Goal: Share content: Share content

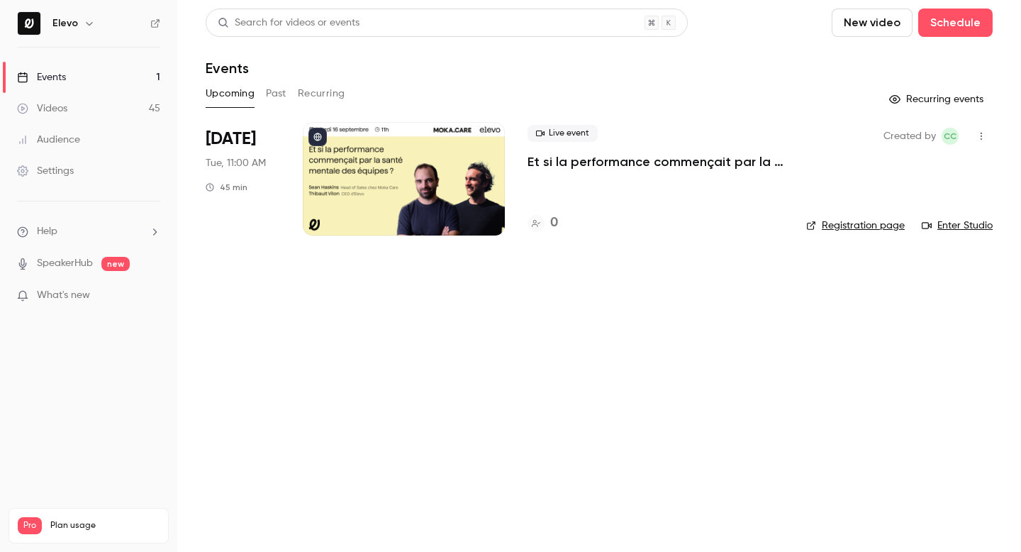
click at [283, 98] on button "Past" at bounding box center [276, 93] width 21 height 23
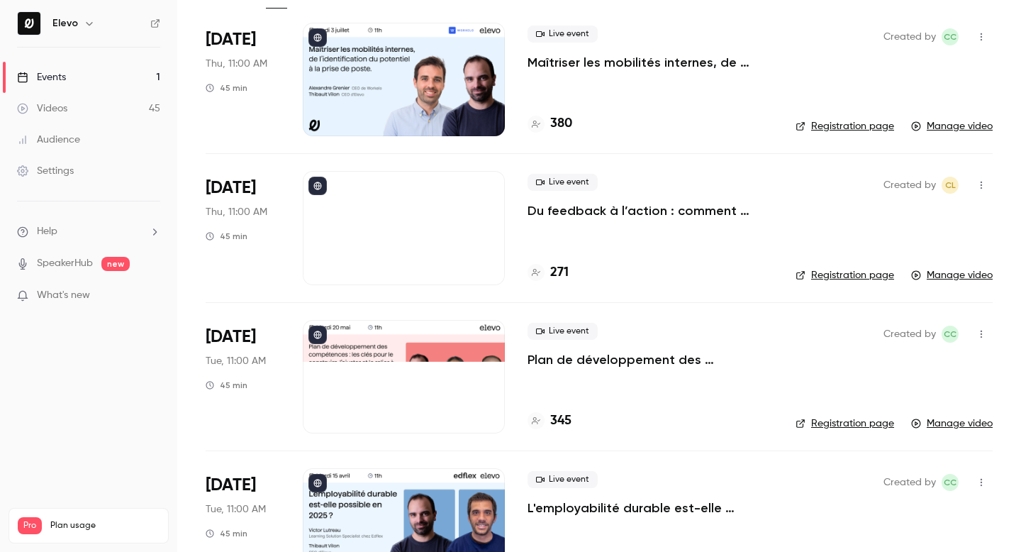
scroll to position [98, 0]
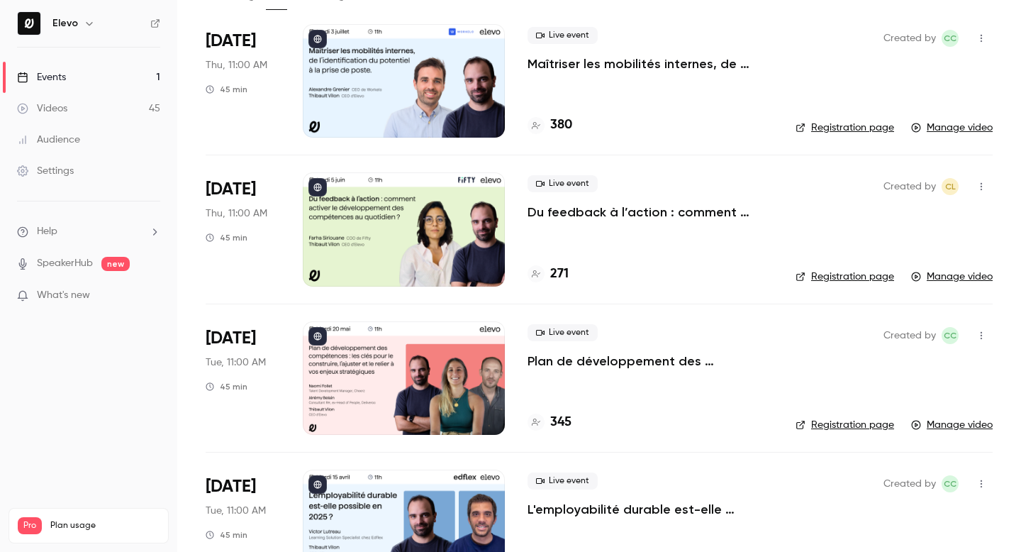
click at [655, 506] on p "L'employabilité durable est-elle possible en 2025 ?" at bounding box center [650, 509] width 245 height 17
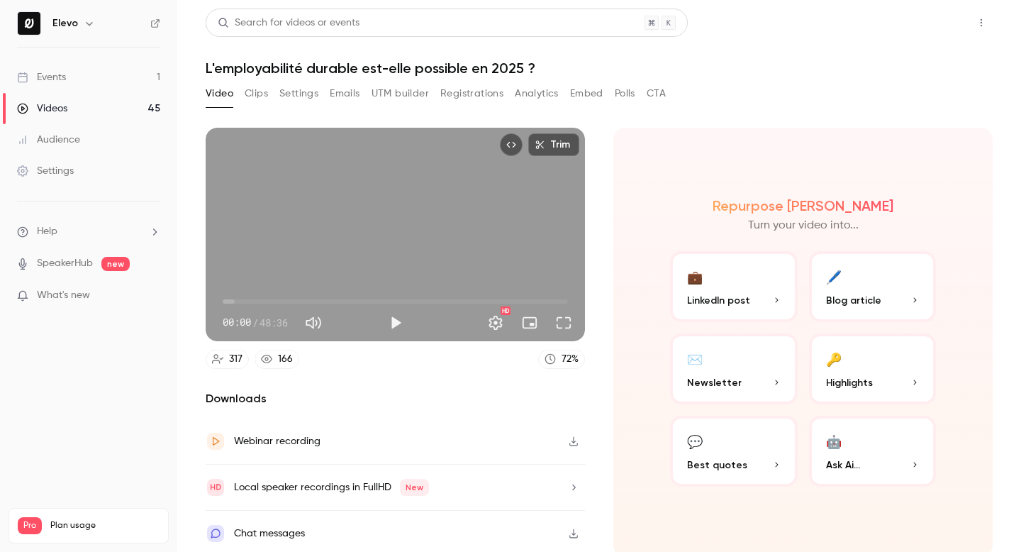
click at [921, 23] on button "Share" at bounding box center [931, 23] width 56 height 28
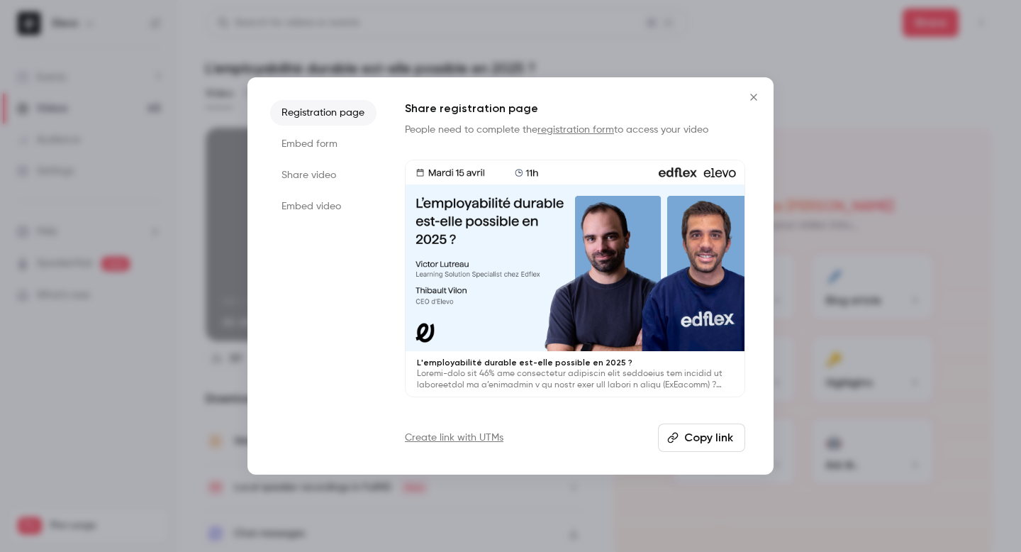
click at [718, 439] on button "Copy link" at bounding box center [701, 437] width 87 height 28
click at [717, 440] on button "Copy link" at bounding box center [701, 437] width 87 height 28
click at [748, 91] on icon "Close" at bounding box center [753, 96] width 17 height 11
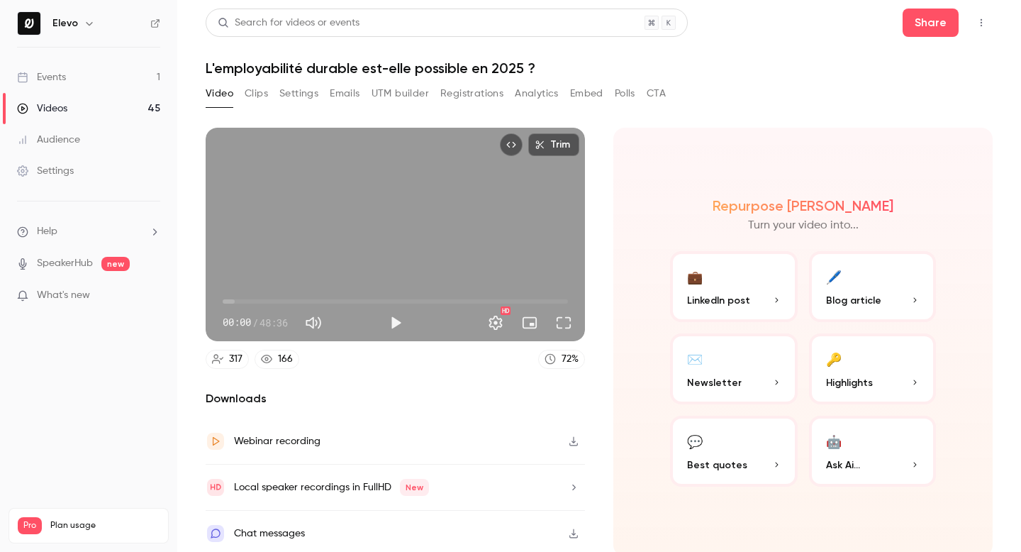
click at [62, 99] on link "Videos 45" at bounding box center [88, 108] width 177 height 31
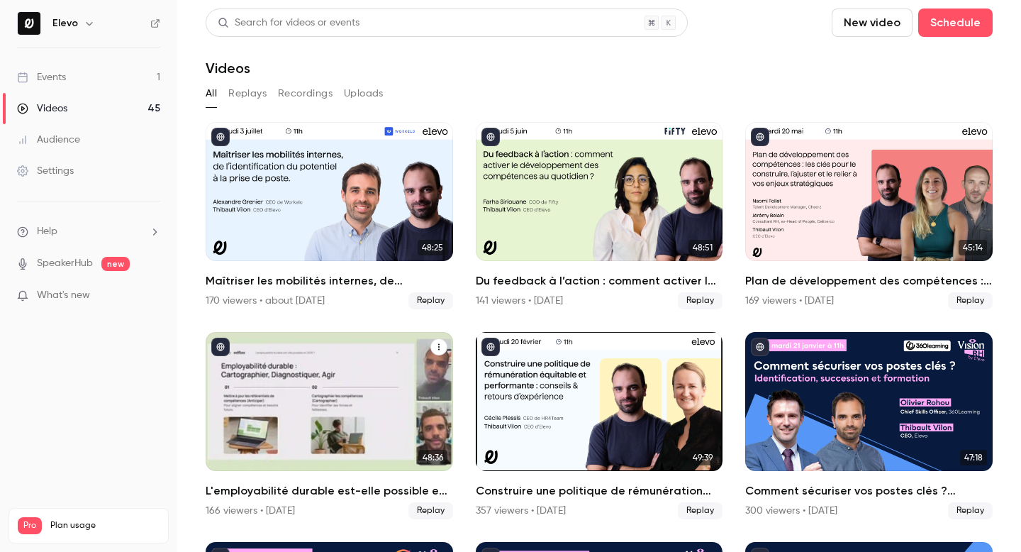
click at [338, 432] on div "L'employabilité durable est-elle possible en 2025 ?" at bounding box center [330, 401] width 248 height 139
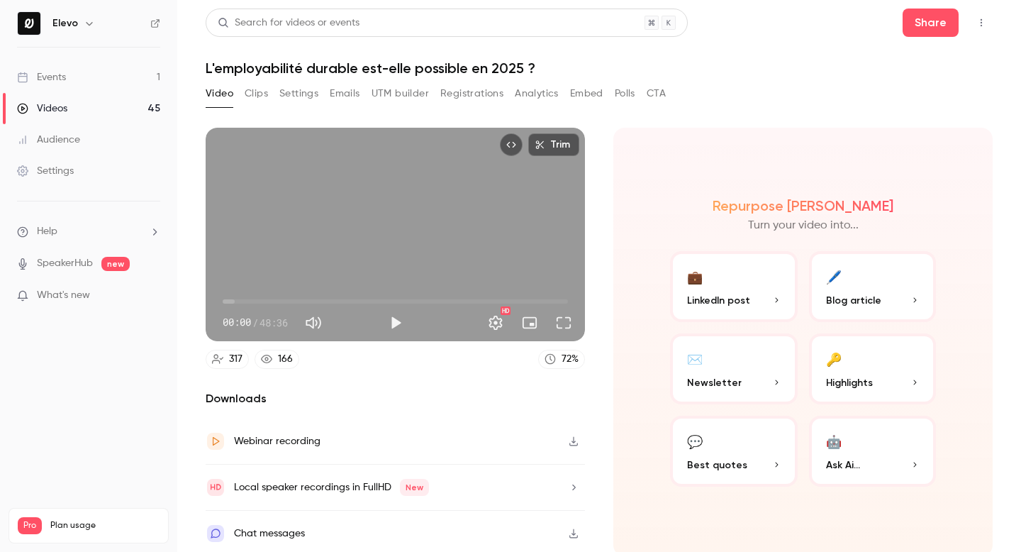
click at [97, 109] on link "Videos 45" at bounding box center [88, 108] width 177 height 31
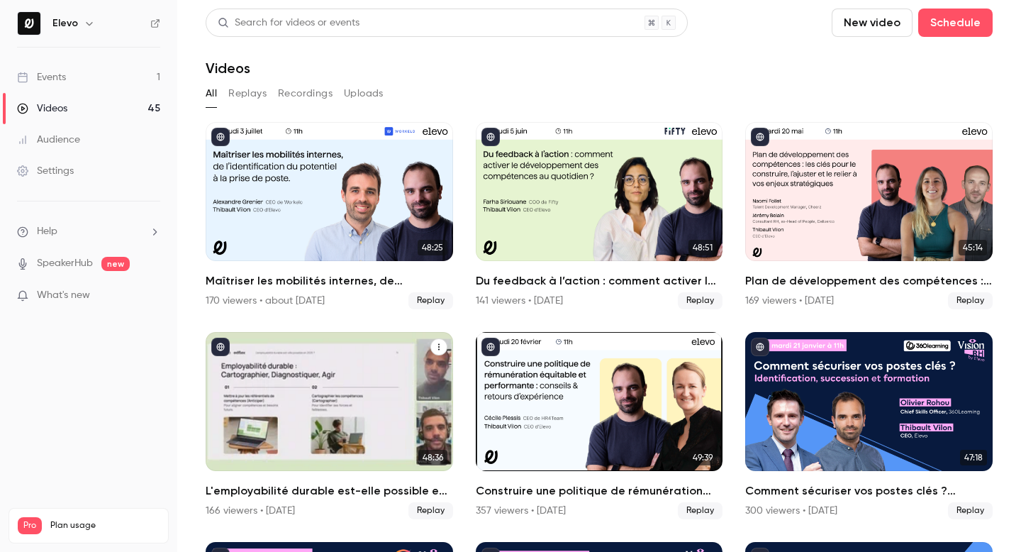
click at [265, 367] on div "L'employabilité durable est-elle possible en 2025 ?" at bounding box center [330, 401] width 248 height 139
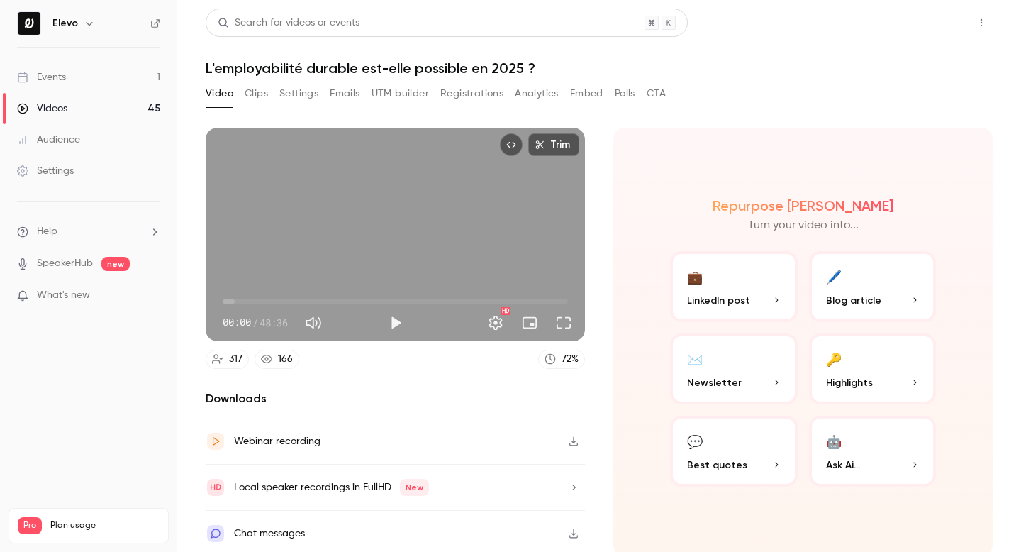
click at [916, 24] on button "Share" at bounding box center [931, 23] width 56 height 28
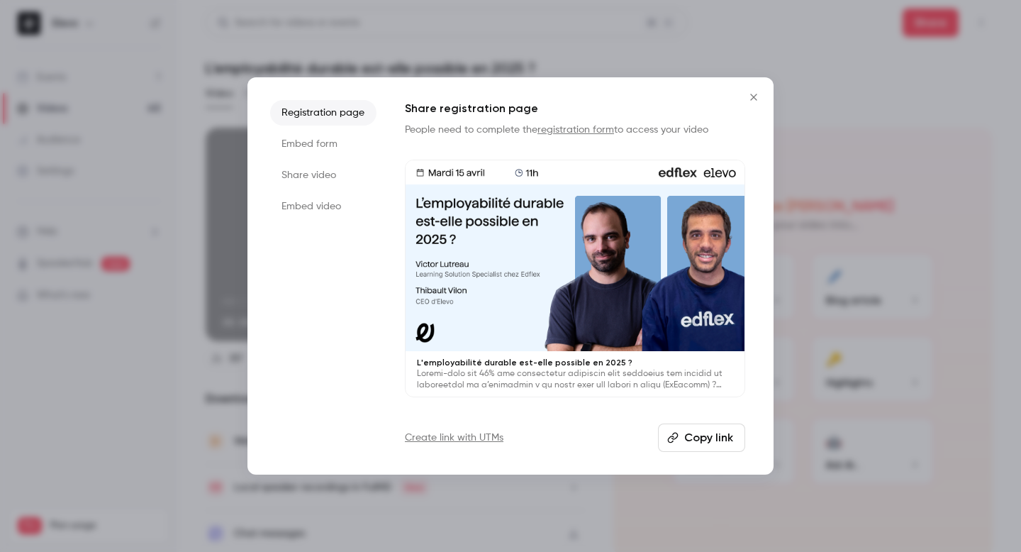
click at [682, 438] on button "Copy link" at bounding box center [701, 437] width 87 height 28
click at [754, 108] on button "Close" at bounding box center [754, 97] width 28 height 28
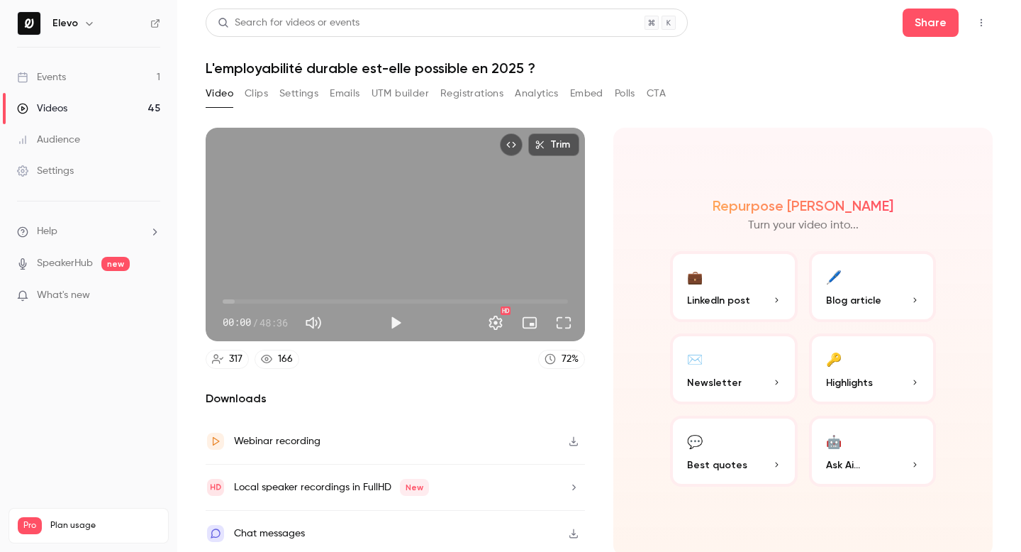
click at [75, 106] on link "Videos 45" at bounding box center [88, 108] width 177 height 31
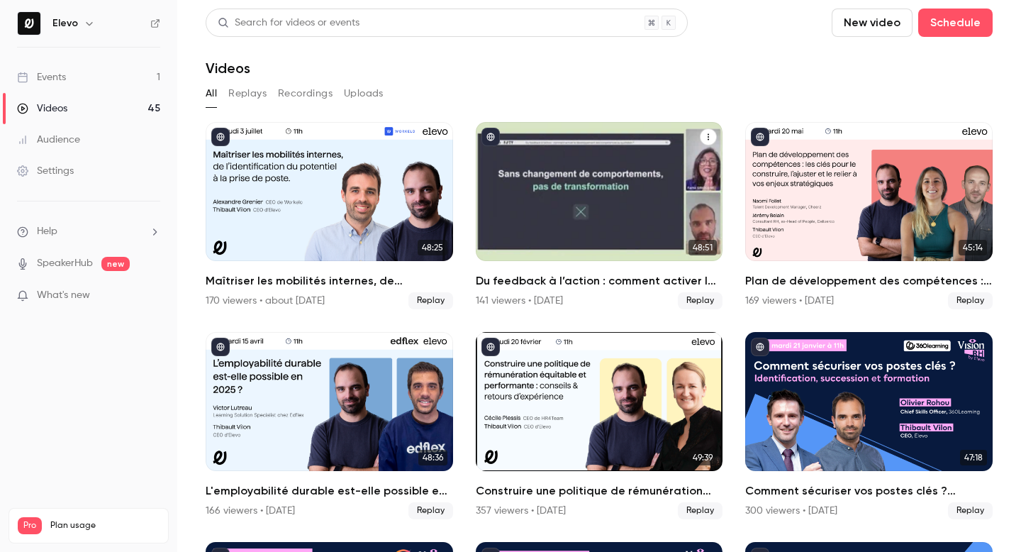
click at [489, 170] on div "Du feedback à l’action : comment activer le développement des compétences au qu…" at bounding box center [600, 191] width 248 height 139
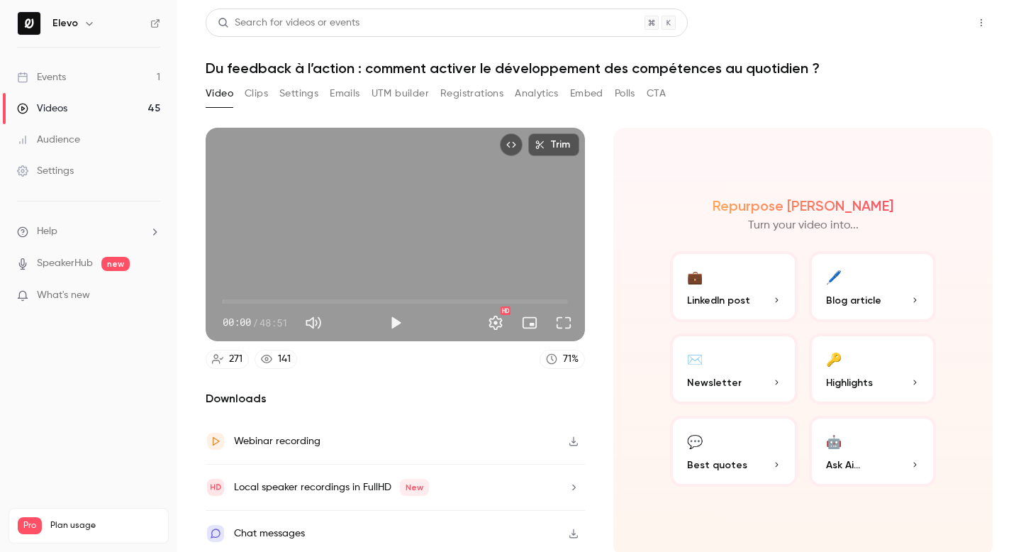
click at [918, 29] on button "Share" at bounding box center [931, 23] width 56 height 28
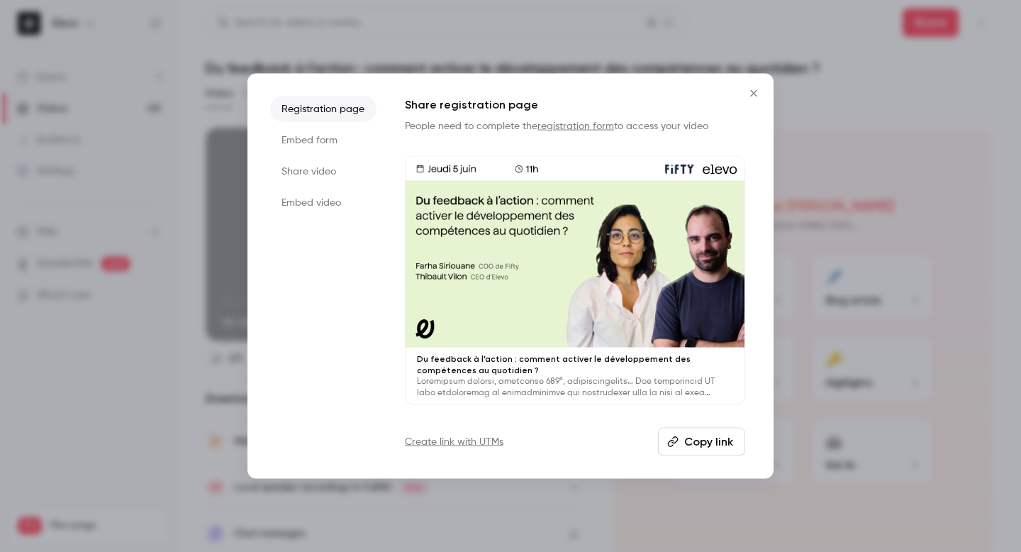
click at [682, 431] on button "Copy link" at bounding box center [701, 441] width 87 height 28
click at [751, 96] on icon "Close" at bounding box center [753, 93] width 6 height 6
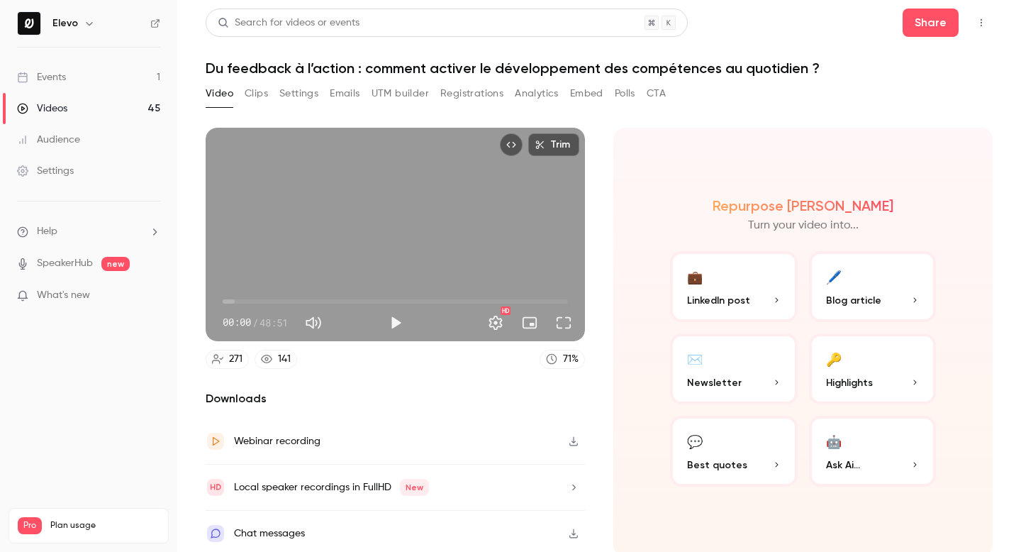
click at [53, 112] on div "Videos" at bounding box center [42, 108] width 50 height 14
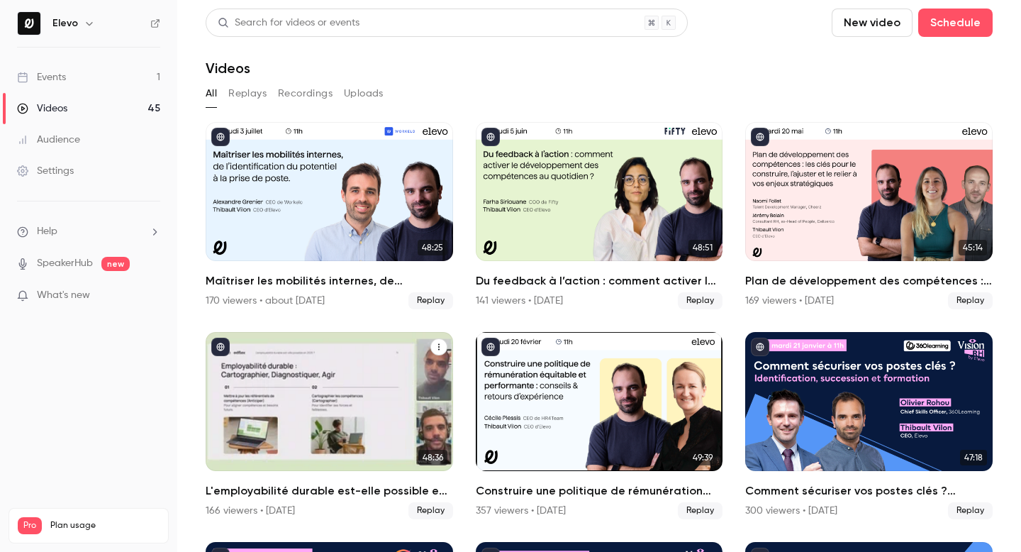
click at [344, 352] on div "L'employabilité durable est-elle possible en 2025 ?" at bounding box center [330, 401] width 248 height 139
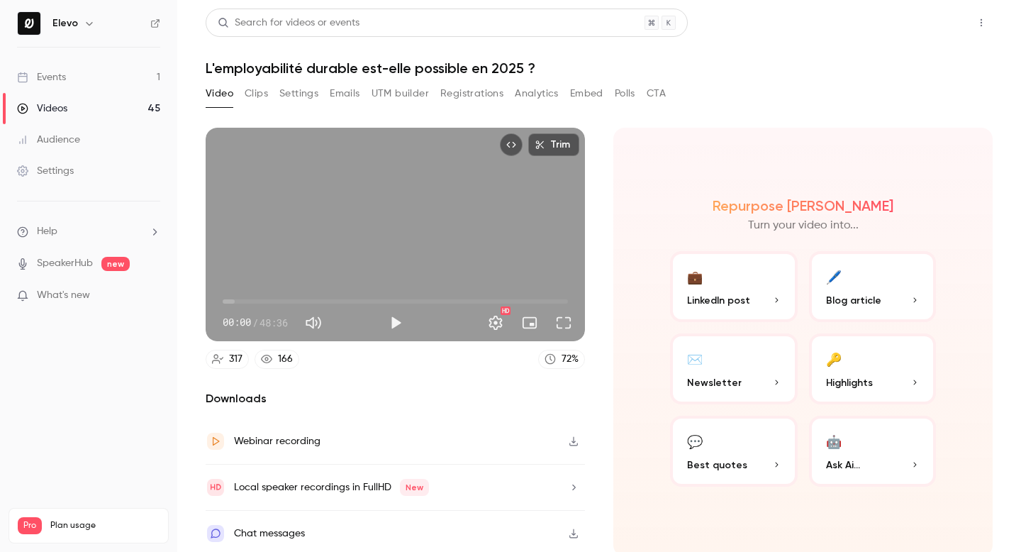
click at [916, 24] on button "Share" at bounding box center [931, 23] width 56 height 28
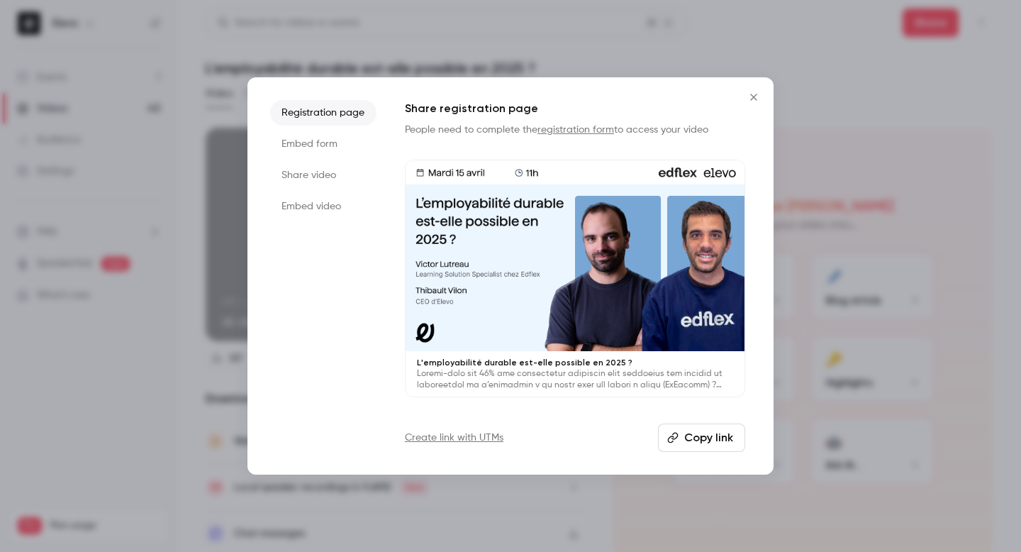
click at [722, 421] on div "Share registration page People need to complete the registration form to access…" at bounding box center [575, 276] width 340 height 352
click at [721, 432] on button "Copy link" at bounding box center [701, 437] width 87 height 28
click at [755, 96] on icon "Close" at bounding box center [753, 97] width 6 height 6
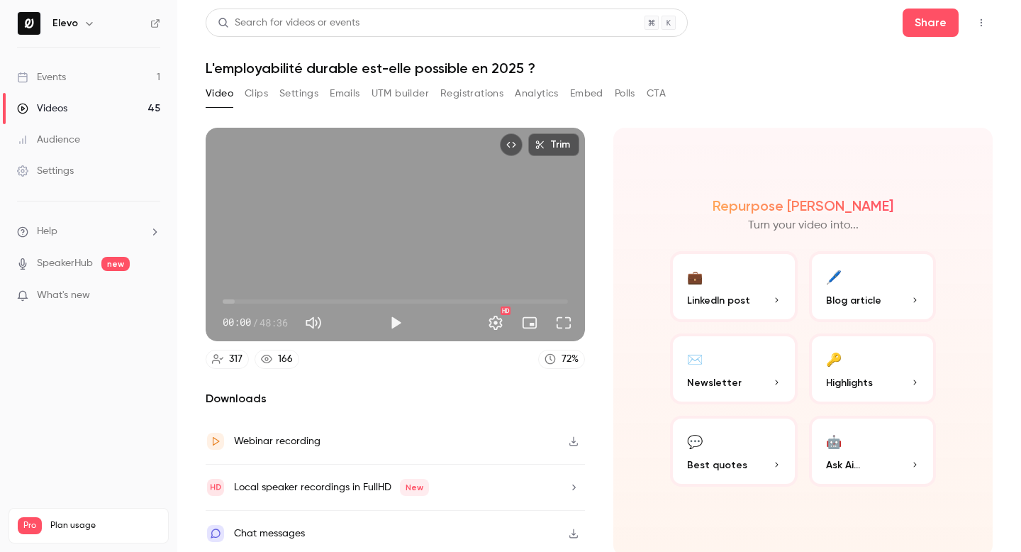
click at [70, 108] on link "Videos 45" at bounding box center [88, 108] width 177 height 31
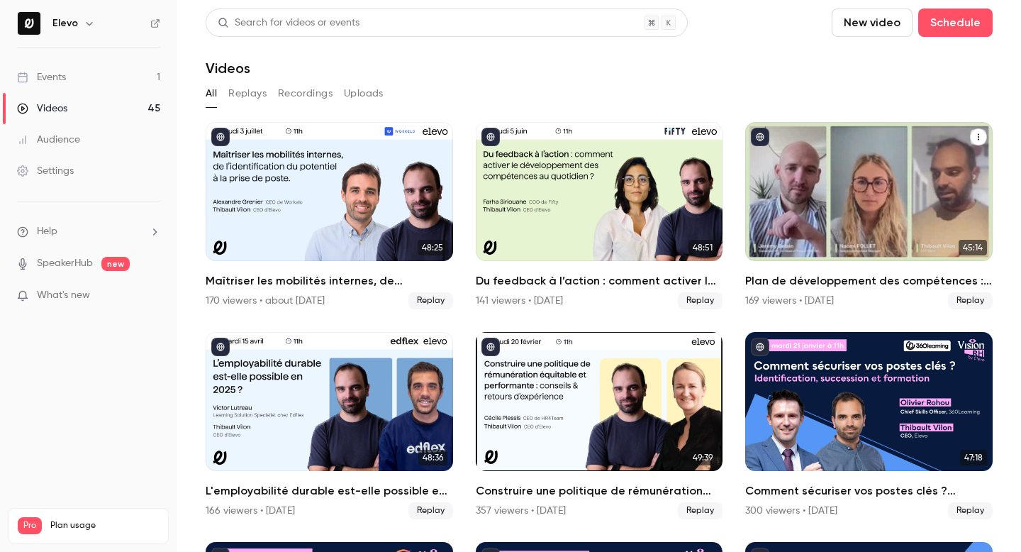
click at [782, 191] on div "Plan de développement des compétences : les clés pour le construire, l’ajuster …" at bounding box center [869, 191] width 248 height 139
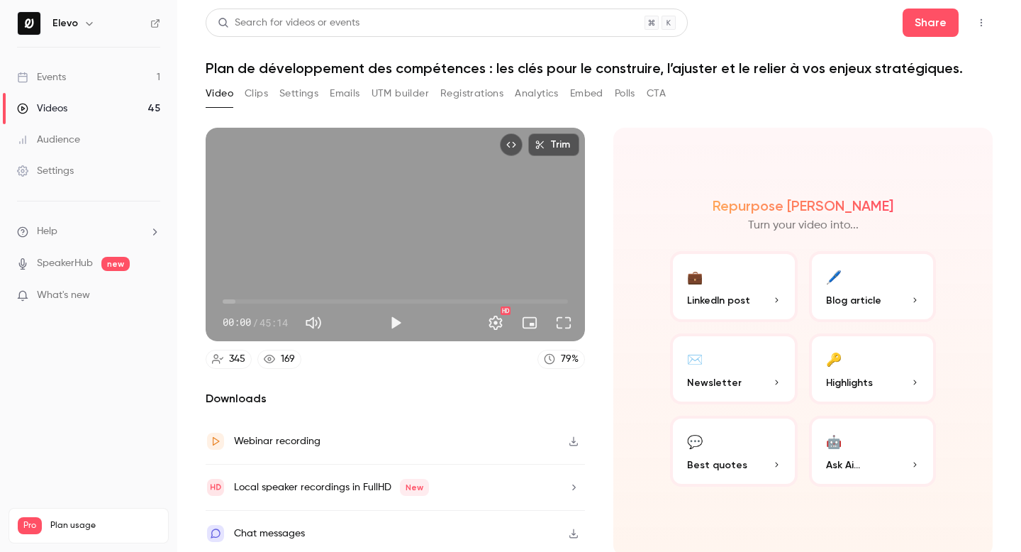
click at [102, 103] on link "Videos 45" at bounding box center [88, 108] width 177 height 31
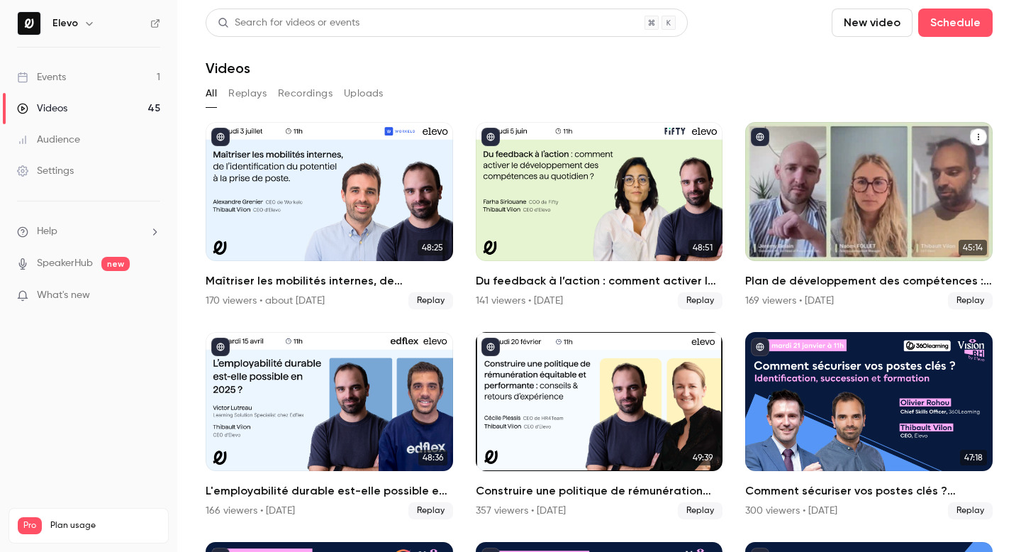
click at [823, 200] on div "Plan de développement des compétences : les clés pour le construire, l’ajuster …" at bounding box center [869, 191] width 248 height 139
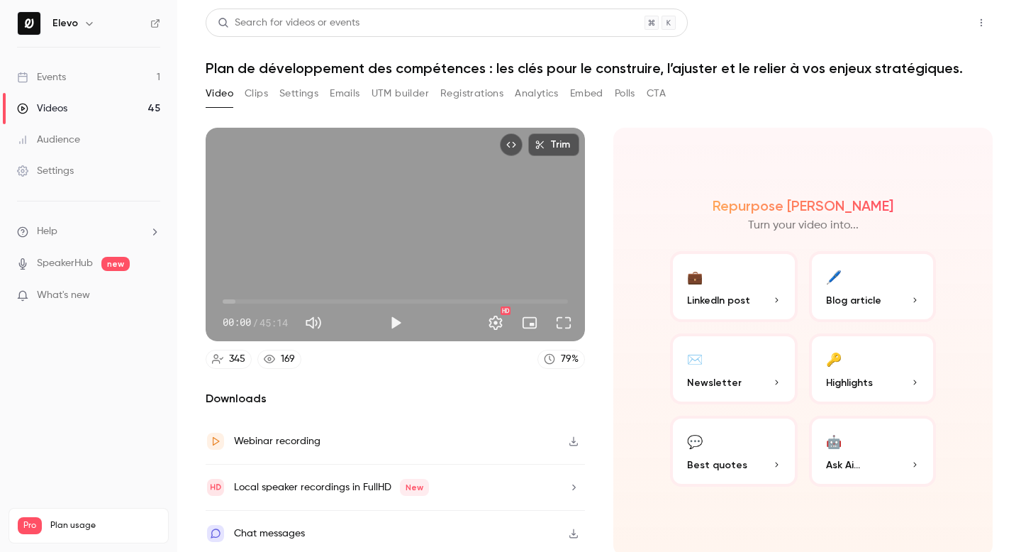
click at [921, 26] on button "Share" at bounding box center [931, 23] width 56 height 28
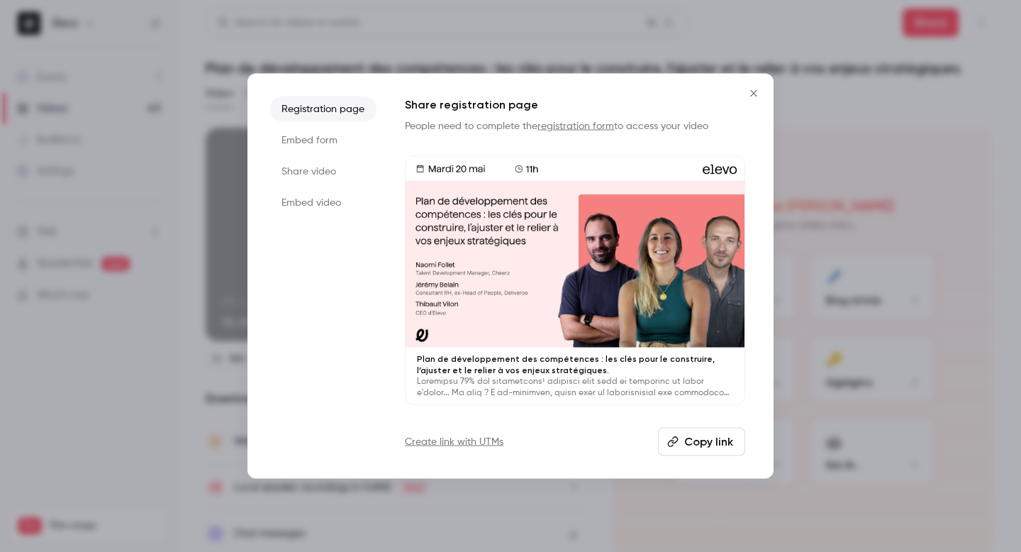
click at [689, 435] on button "Copy link" at bounding box center [701, 441] width 87 height 28
click at [683, 429] on button "Copy link" at bounding box center [701, 441] width 87 height 28
